Goal: Task Accomplishment & Management: Use online tool/utility

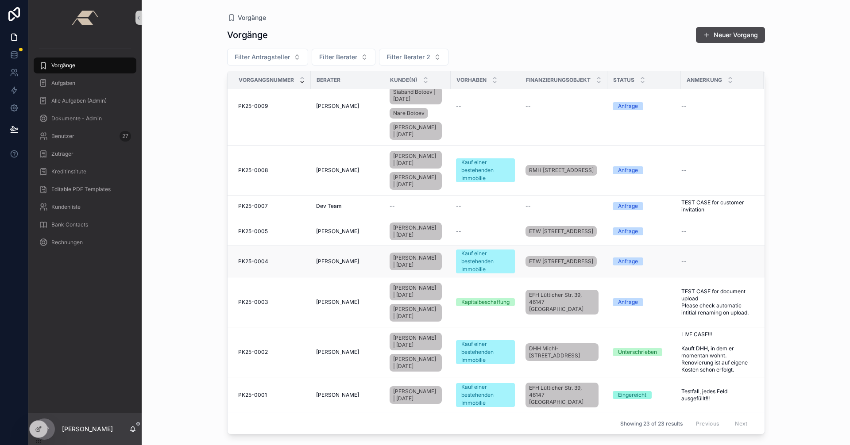
scroll to position [663, 0]
click at [259, 392] on span "PK25-0001" at bounding box center [252, 395] width 29 height 7
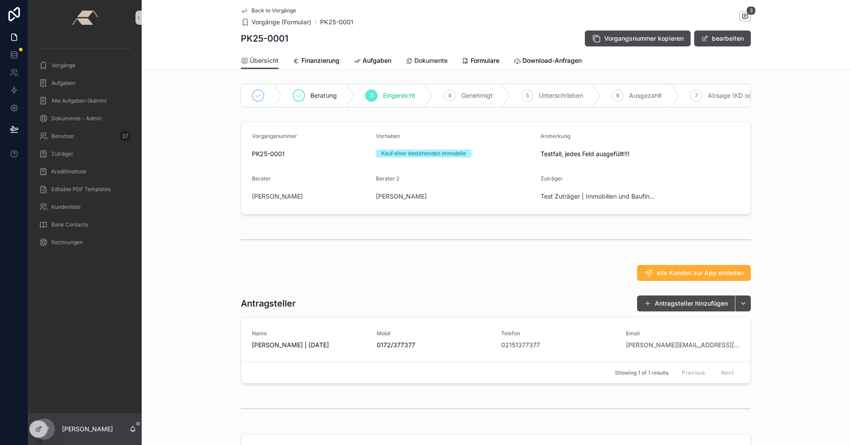
click at [428, 62] on span "Dokumente" at bounding box center [430, 60] width 33 height 9
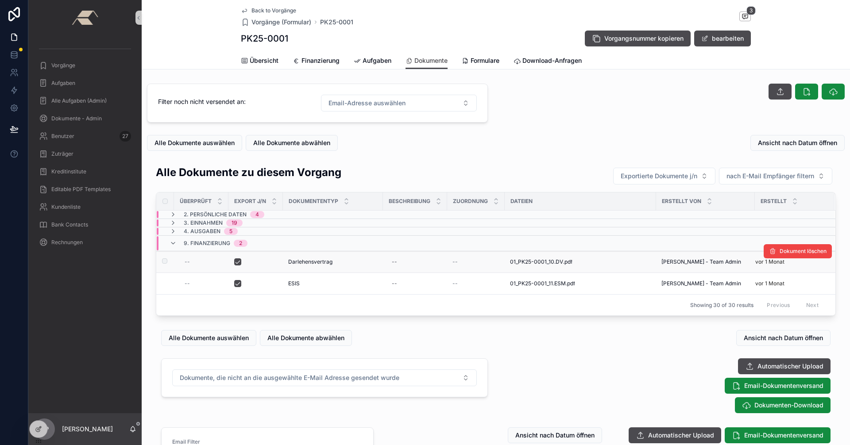
click at [354, 261] on div "Darlehensvertrag Darlehensvertrag" at bounding box center [332, 261] width 89 height 7
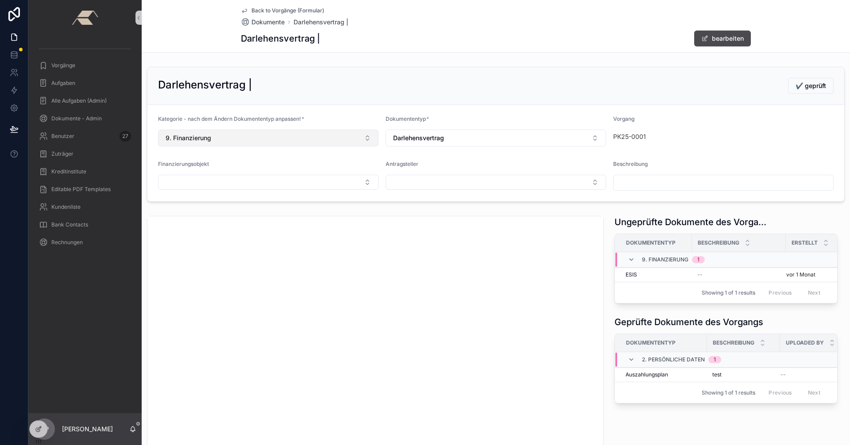
click at [369, 138] on button "9. Finanzierung" at bounding box center [268, 138] width 220 height 17
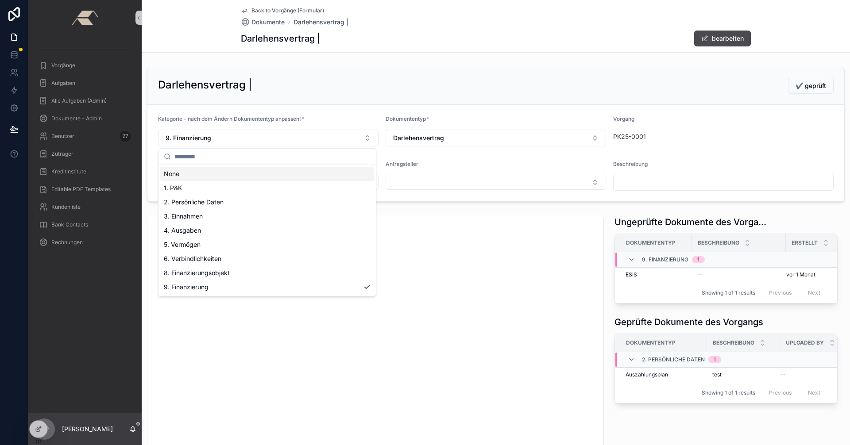
click at [224, 172] on div "None" at bounding box center [267, 174] width 214 height 14
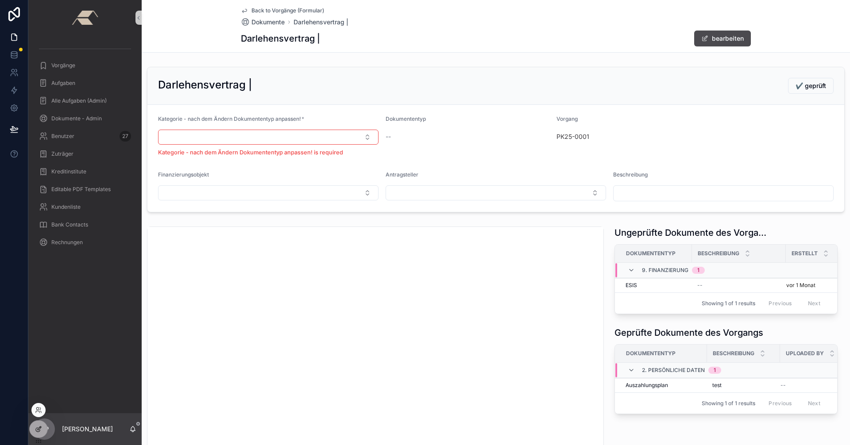
click at [37, 431] on icon at bounding box center [38, 429] width 7 height 7
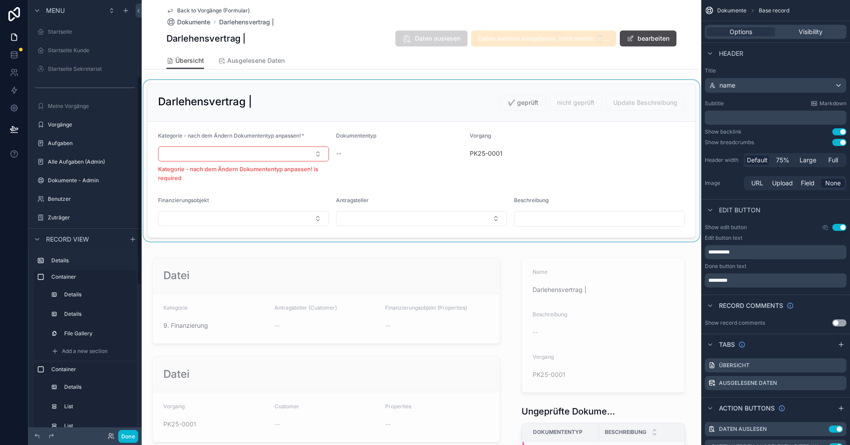
scroll to position [159, 0]
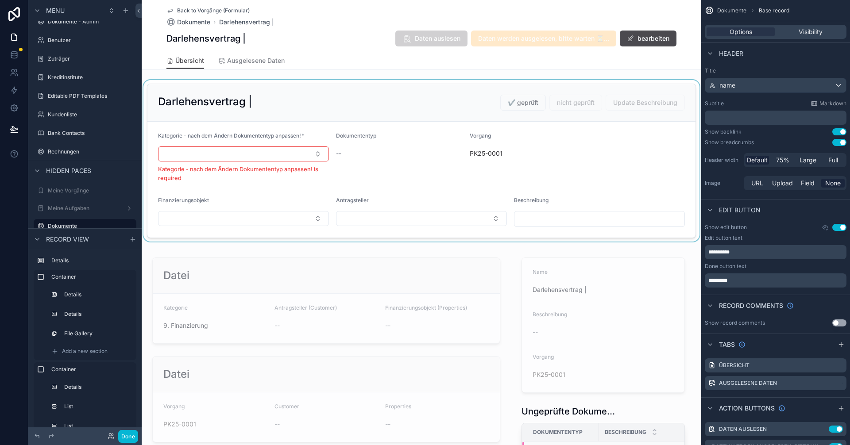
click at [381, 151] on div "scrollable content" at bounding box center [421, 161] width 559 height 162
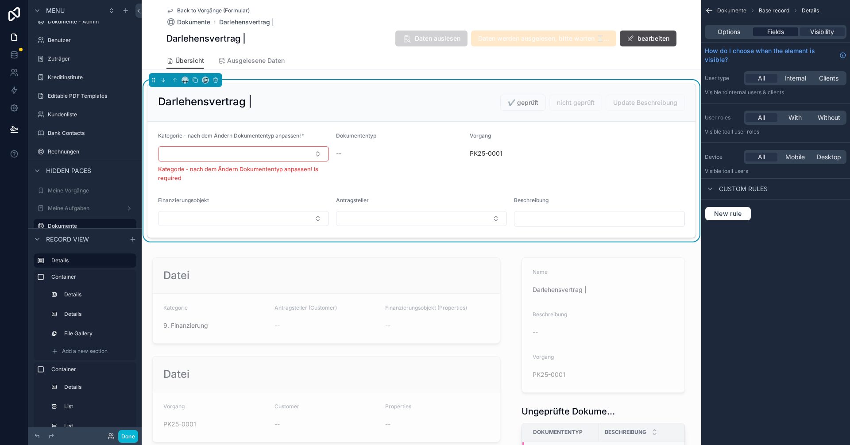
click at [785, 34] on div "Fields" at bounding box center [775, 31] width 45 height 9
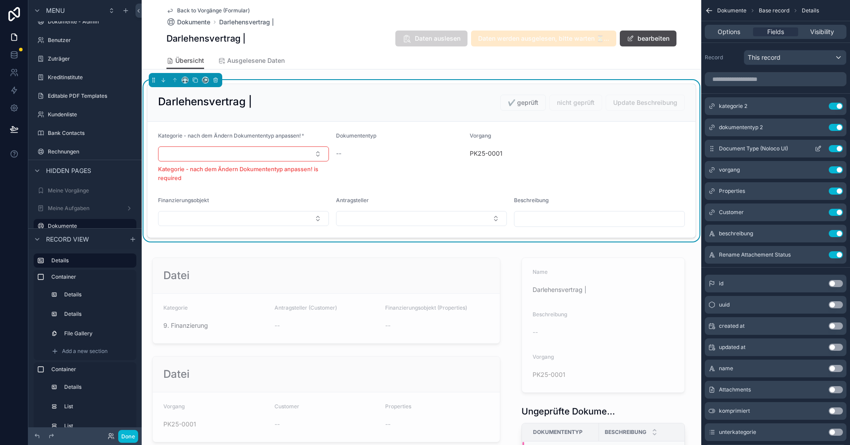
click at [818, 148] on icon "scrollable content" at bounding box center [817, 148] width 7 height 7
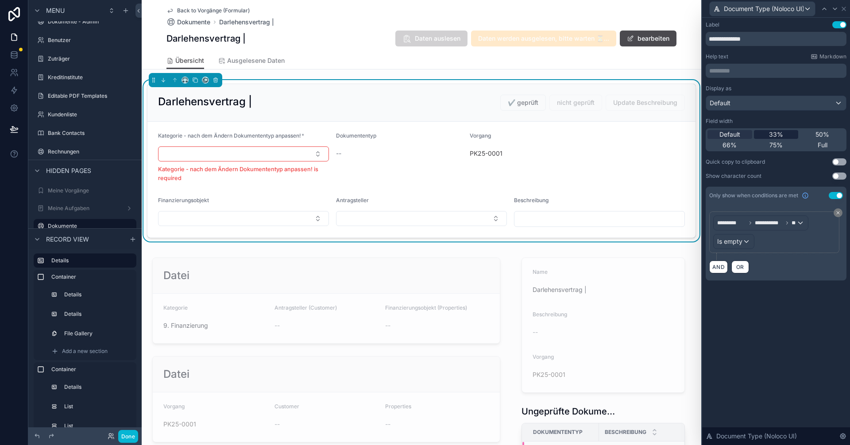
click at [779, 133] on span "33%" at bounding box center [776, 134] width 14 height 9
click at [130, 433] on button "Done" at bounding box center [128, 436] width 20 height 13
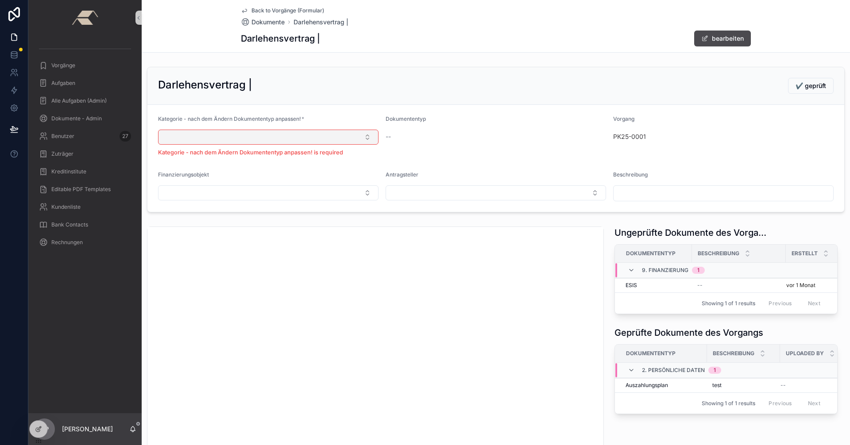
click at [365, 135] on button "Select Button" at bounding box center [268, 137] width 220 height 15
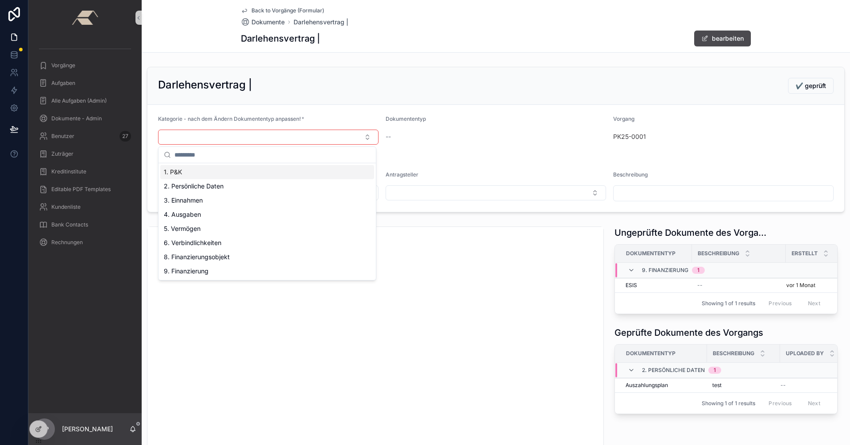
click at [200, 176] on div "1. P&K" at bounding box center [267, 172] width 214 height 14
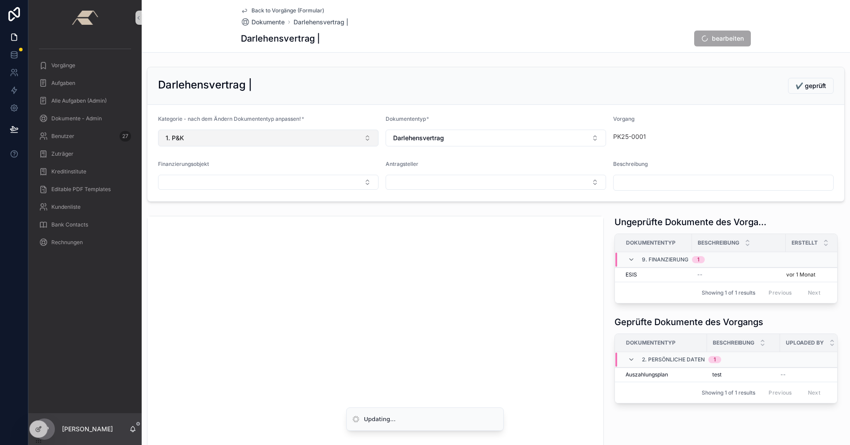
click at [366, 135] on button "1. P&K" at bounding box center [268, 138] width 220 height 17
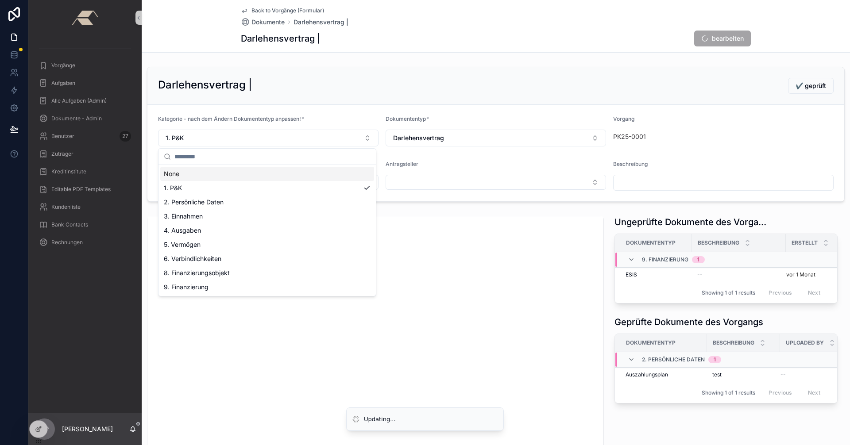
click at [217, 173] on div "None" at bounding box center [267, 174] width 214 height 14
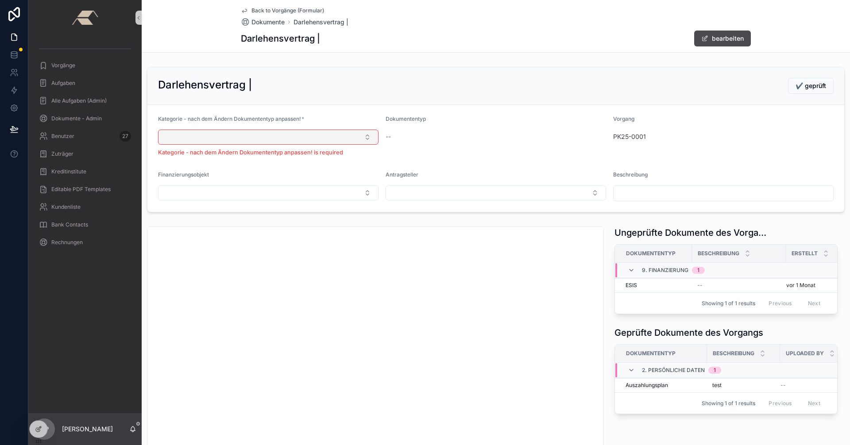
click at [358, 136] on button "Select Button" at bounding box center [268, 137] width 220 height 15
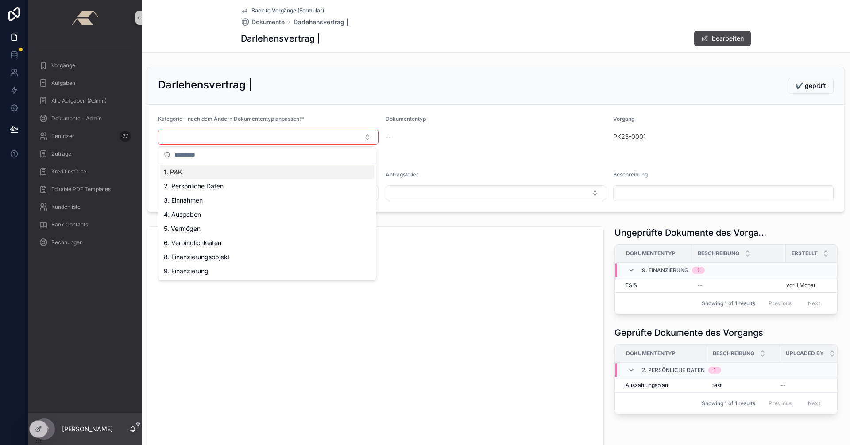
click at [225, 175] on div "1. P&K" at bounding box center [267, 172] width 214 height 14
